Goal: Task Accomplishment & Management: Manage account settings

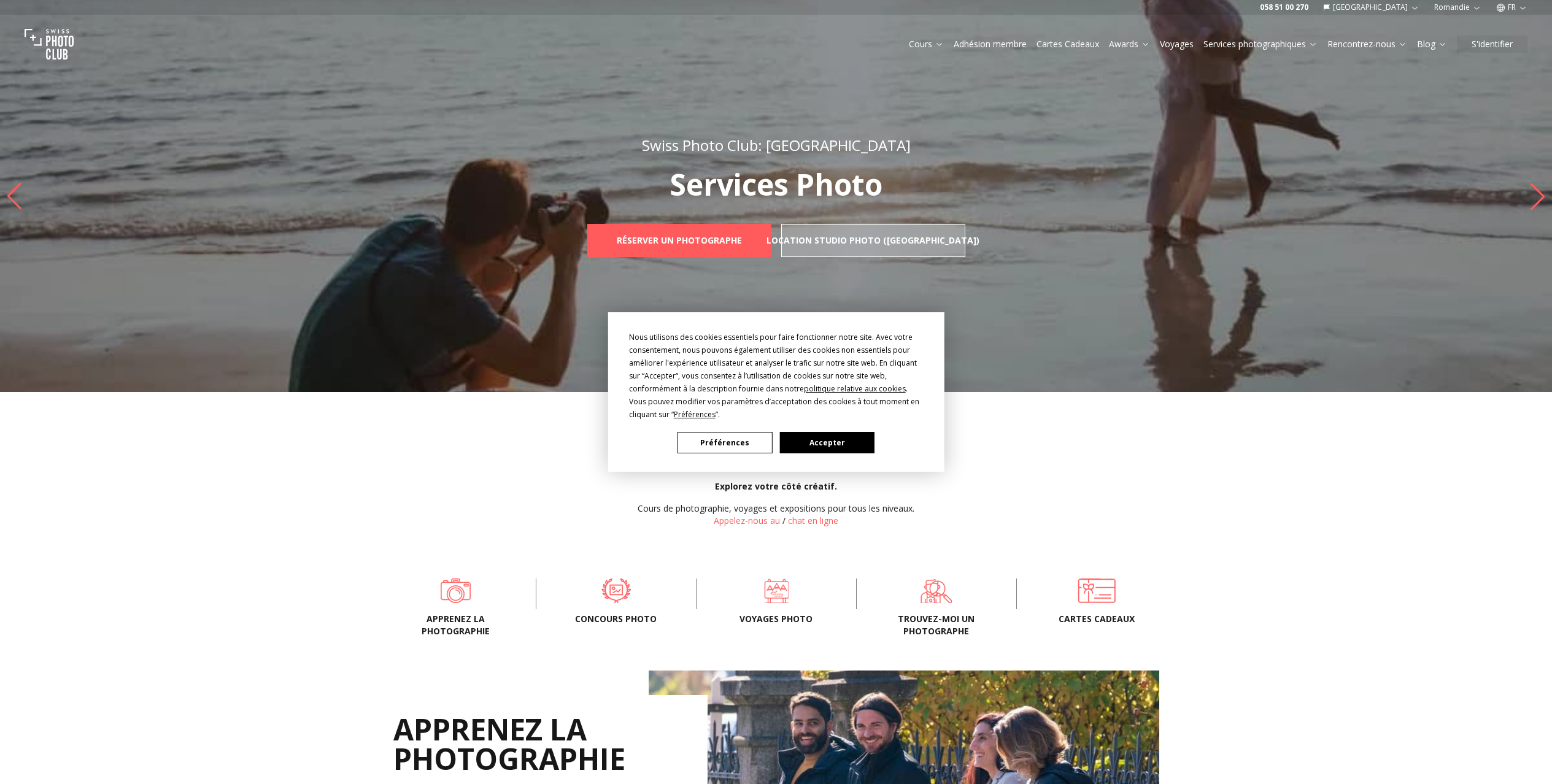
click at [827, 443] on button "Accepter" at bounding box center [826, 443] width 94 height 21
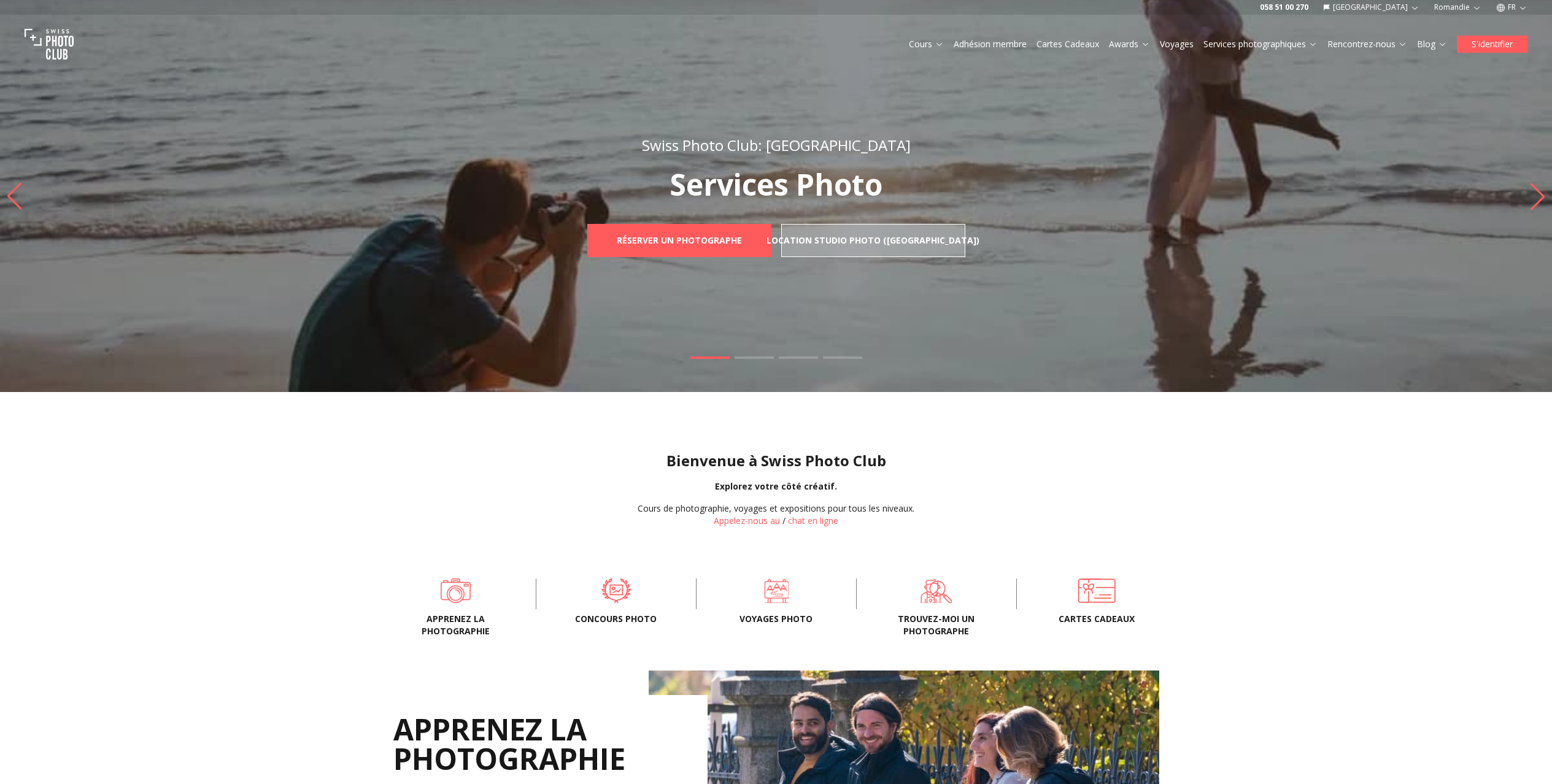
click at [1472, 52] on button "S'identifier" at bounding box center [1492, 44] width 70 height 17
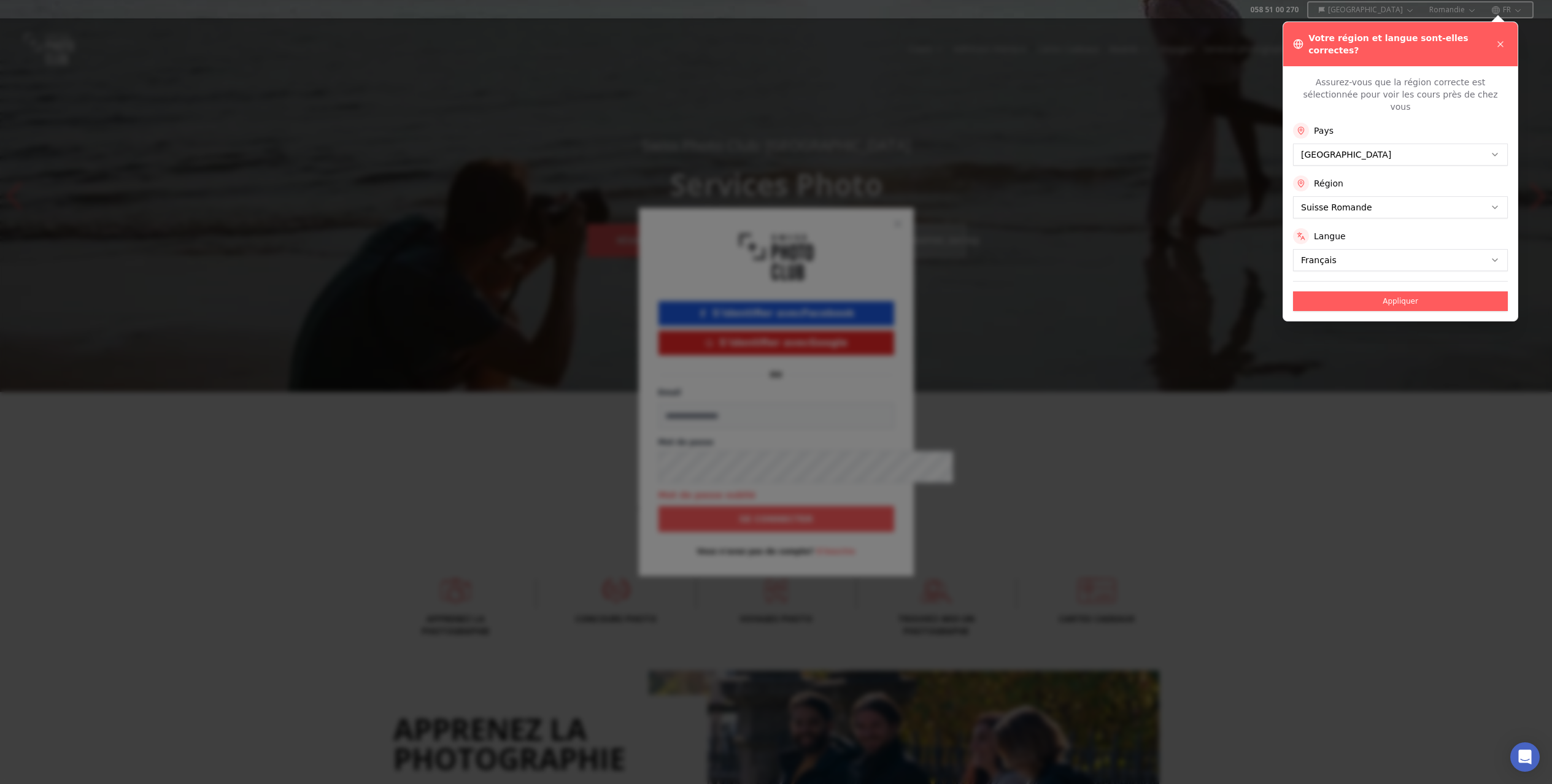
click at [1369, 345] on div at bounding box center [776, 392] width 1552 height 784
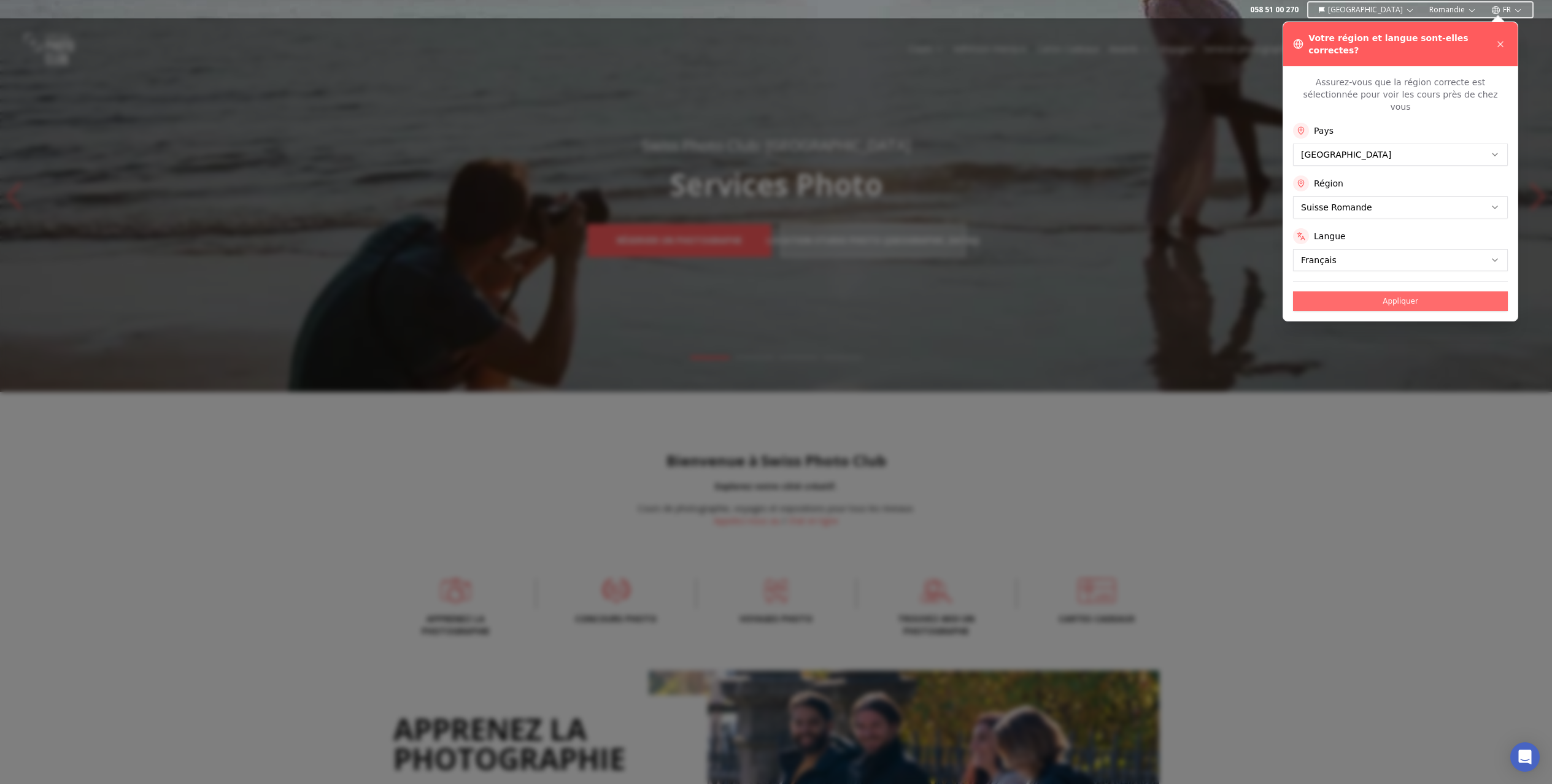
click at [1369, 311] on button "Appliquer" at bounding box center [1401, 301] width 215 height 20
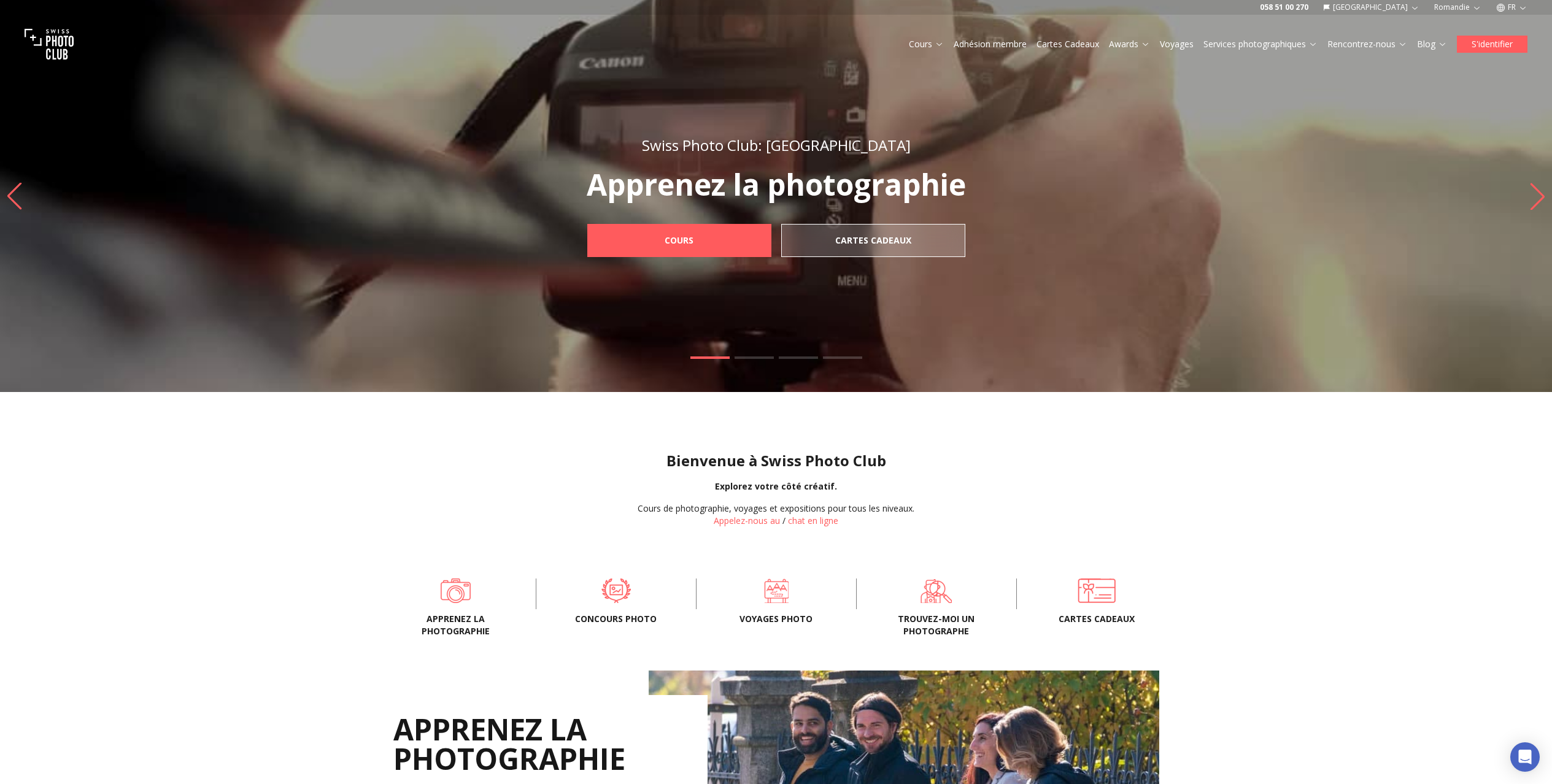
click at [1467, 52] on button "S'identifier" at bounding box center [1492, 44] width 70 height 17
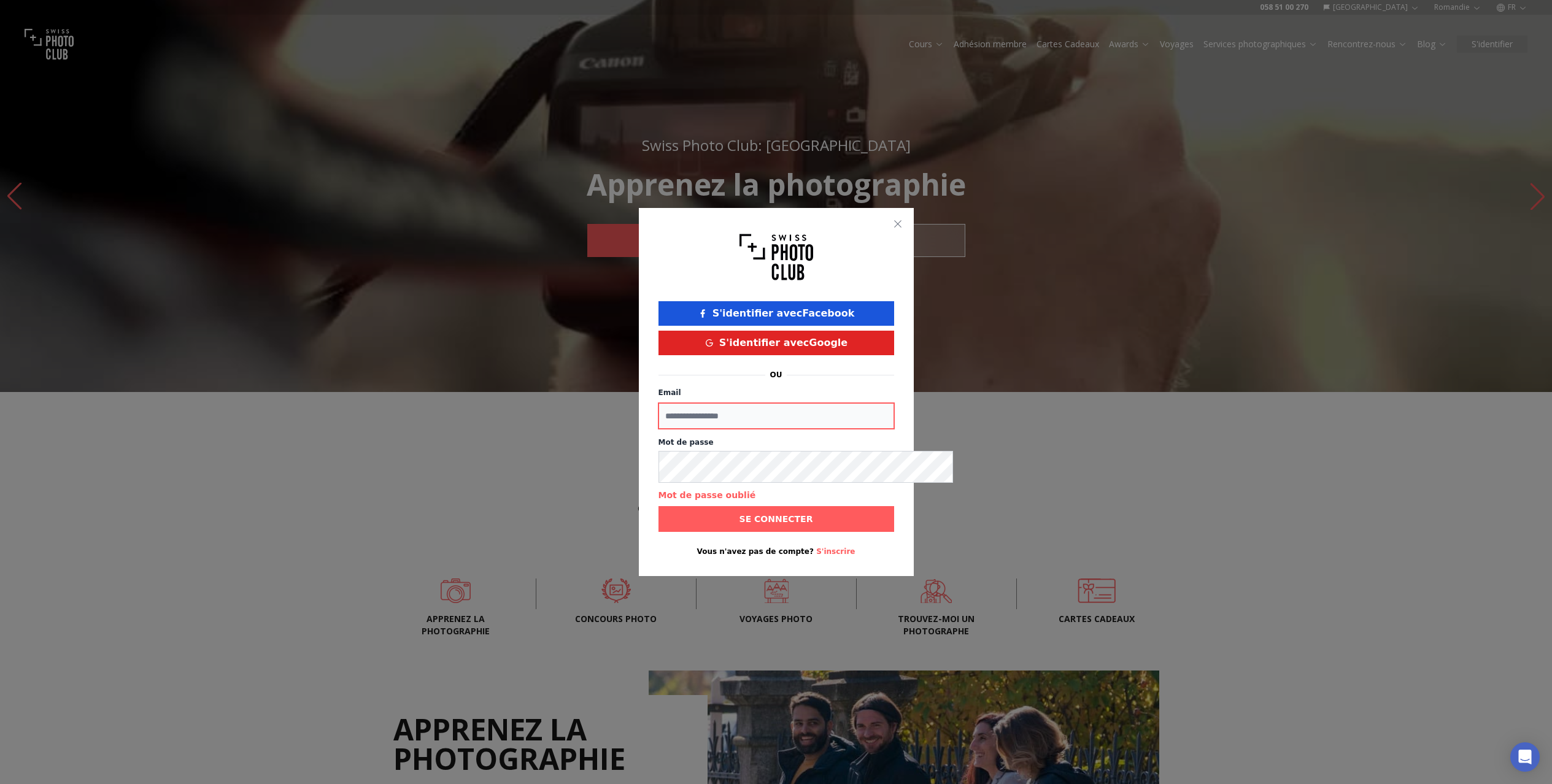
click at [746, 427] on input "Email" at bounding box center [776, 415] width 236 height 26
type input "*"
type input "**********"
click at [801, 525] on b "Se connecter" at bounding box center [776, 519] width 74 height 12
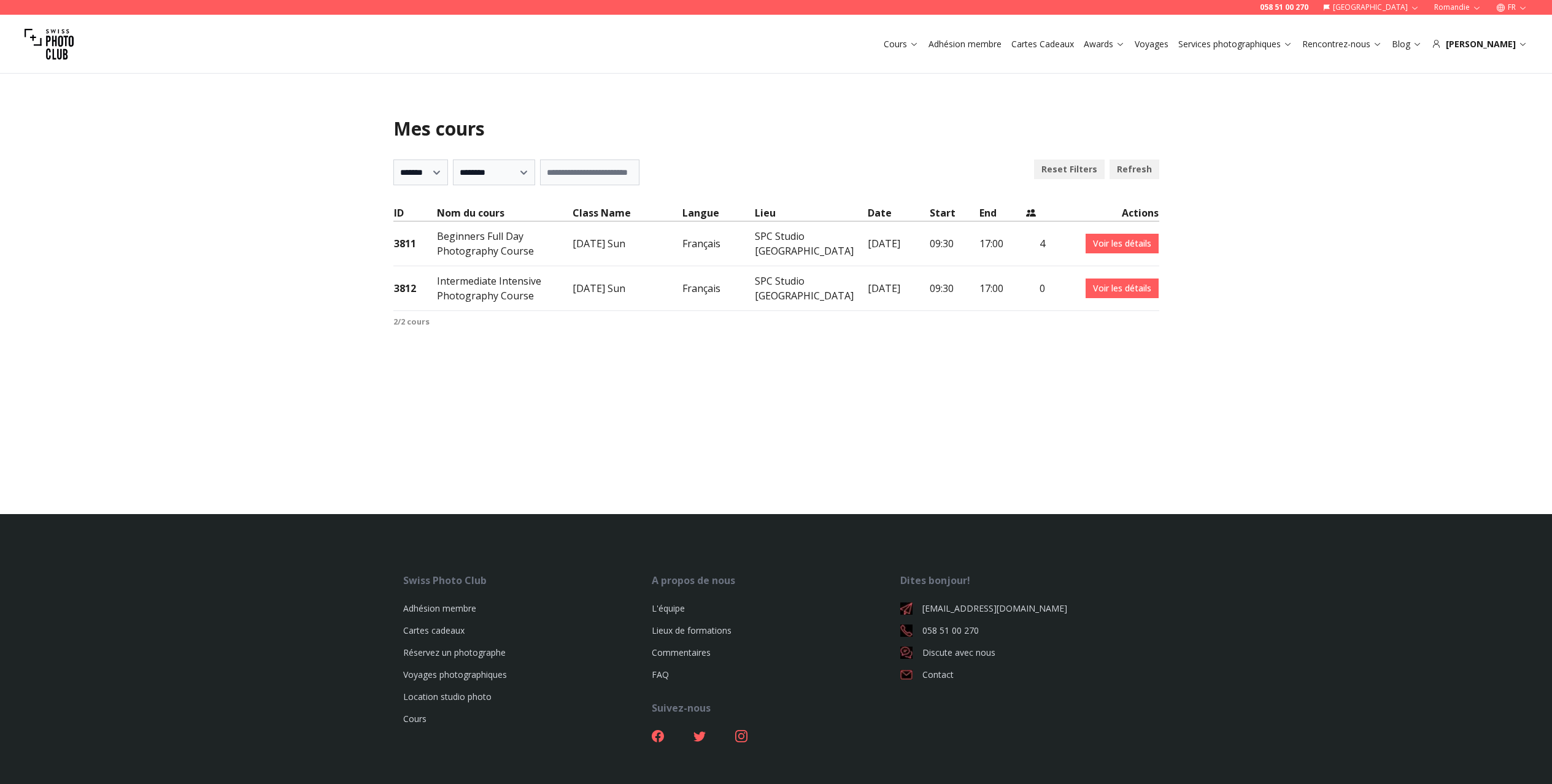
select select "***"
click at [1118, 253] on link "Voir les détails" at bounding box center [1122, 244] width 73 height 20
